Goal: Task Accomplishment & Management: Manage account settings

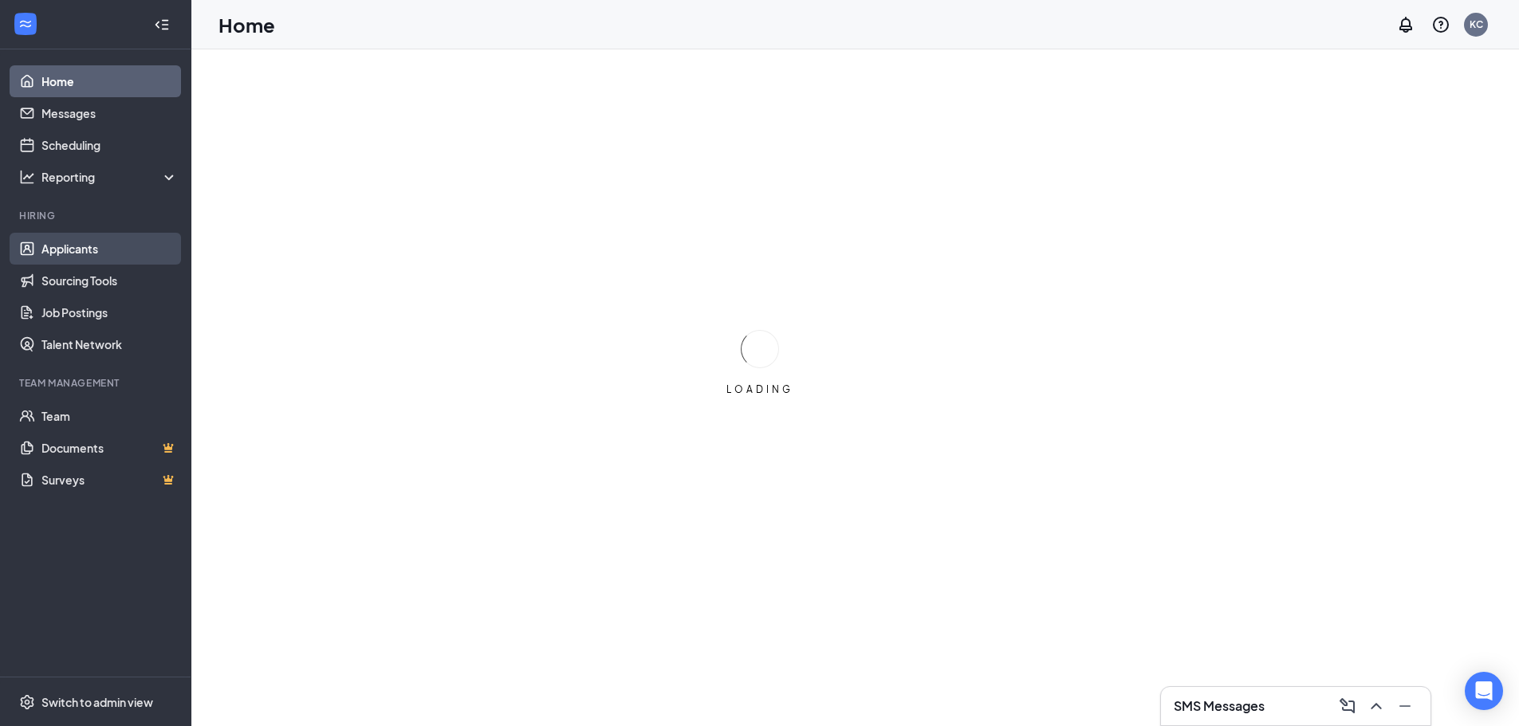
click at [87, 246] on link "Applicants" at bounding box center [109, 249] width 136 height 32
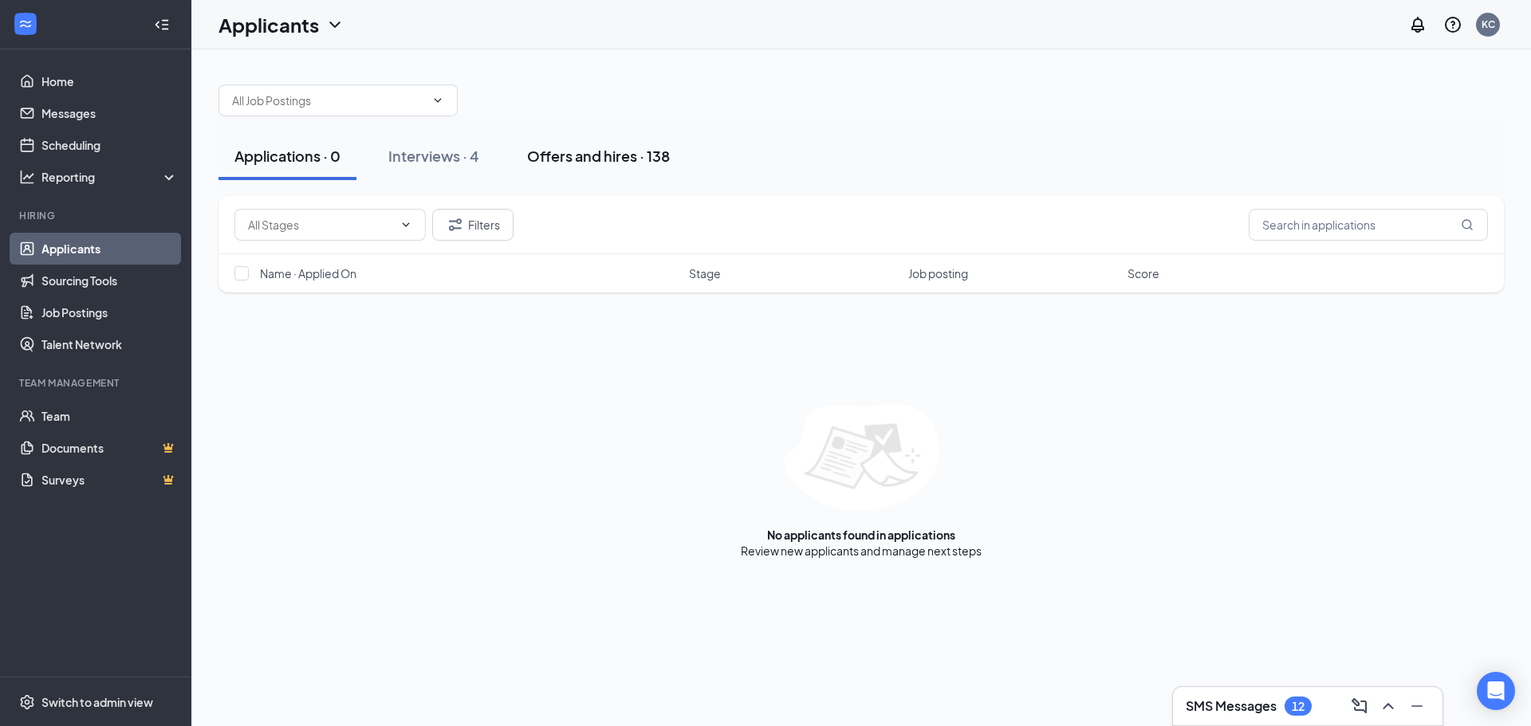
click at [608, 156] on div "Offers and hires · 138" at bounding box center [598, 156] width 143 height 20
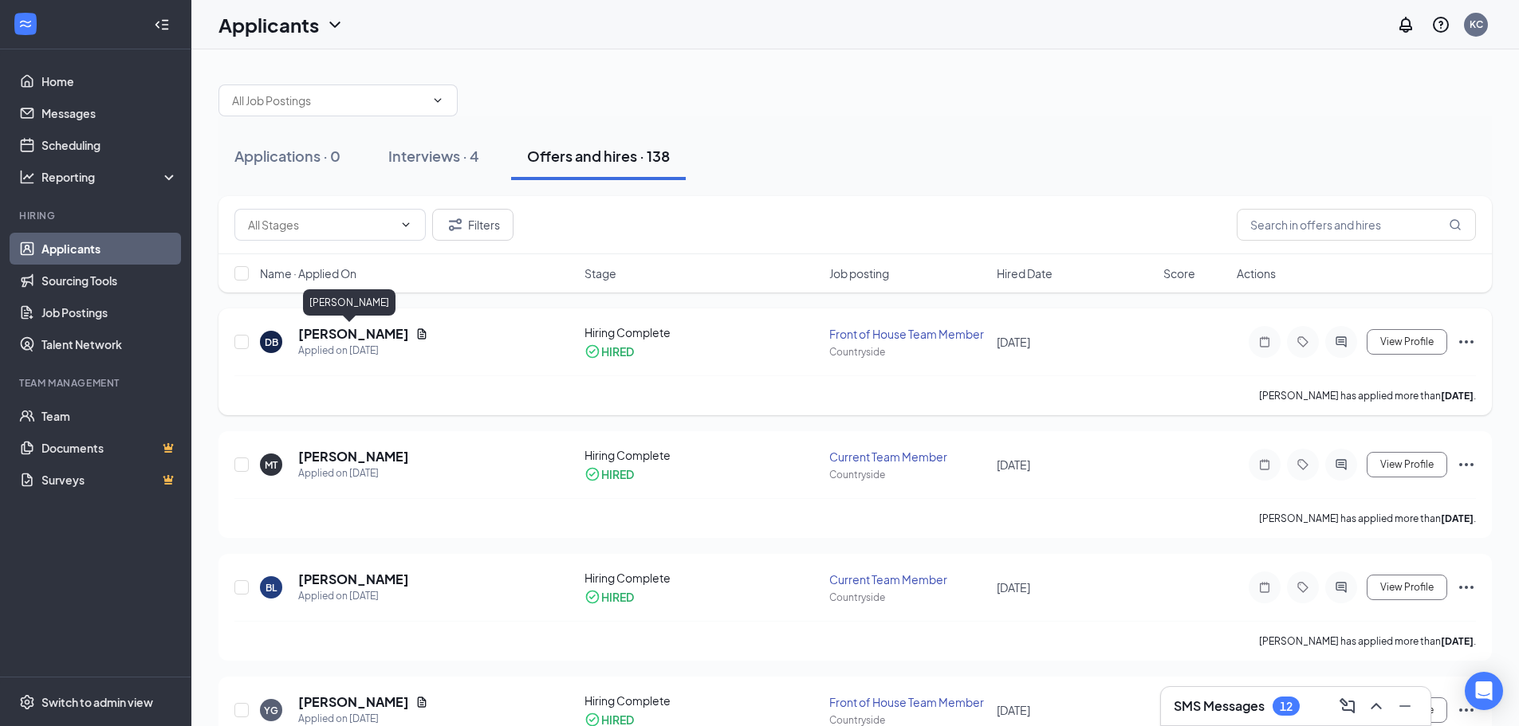
click at [359, 332] on h5 "[PERSON_NAME]" at bounding box center [353, 334] width 111 height 18
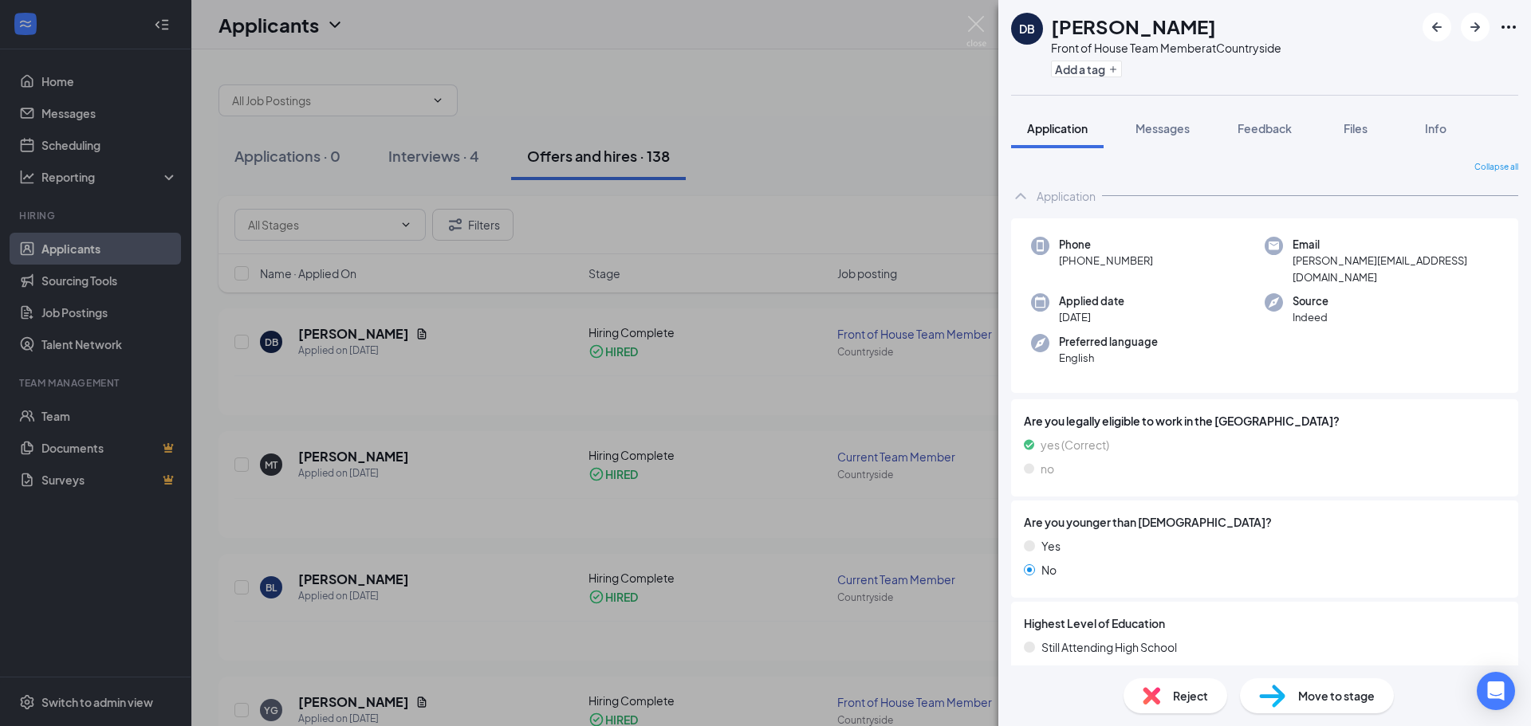
click at [901, 180] on div "DB [PERSON_NAME] Front of House Team Member at Countryside Add a tag Applicatio…" at bounding box center [765, 363] width 1531 height 726
